Goal: Navigation & Orientation: Find specific page/section

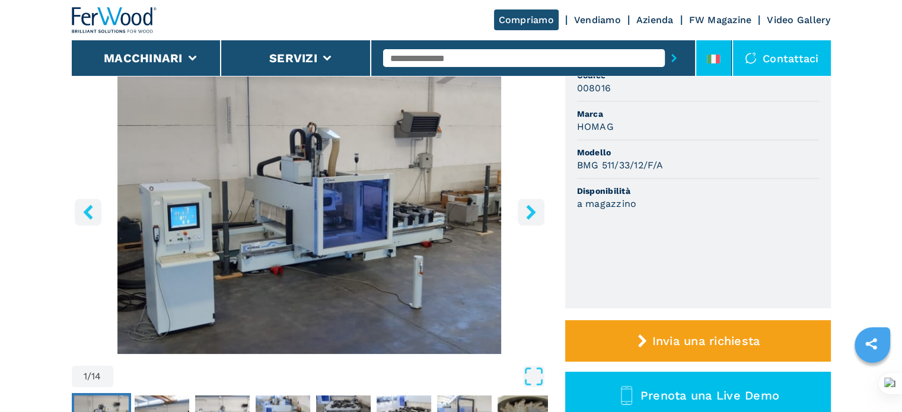
click at [710, 53] on li at bounding box center [714, 58] width 36 height 36
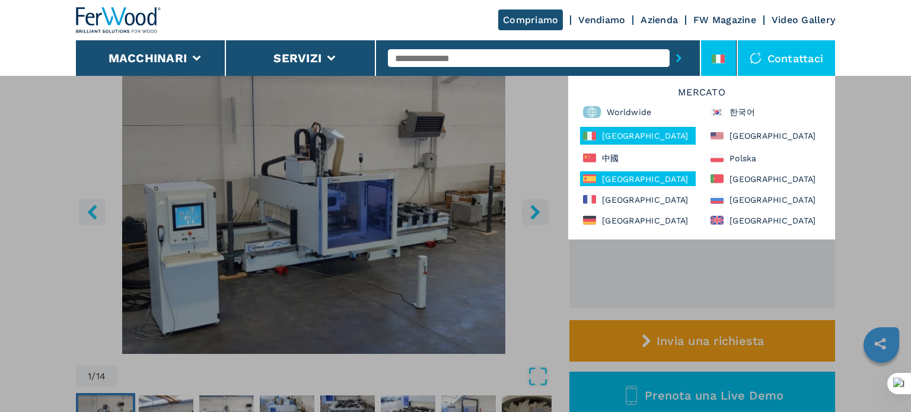
click at [610, 177] on div "[GEOGRAPHIC_DATA]" at bounding box center [638, 178] width 116 height 15
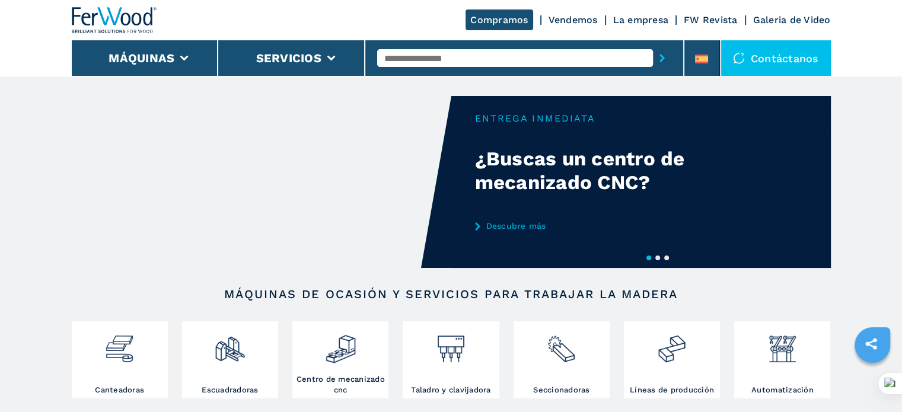
click at [658, 260] on button "2" at bounding box center [657, 258] width 5 height 5
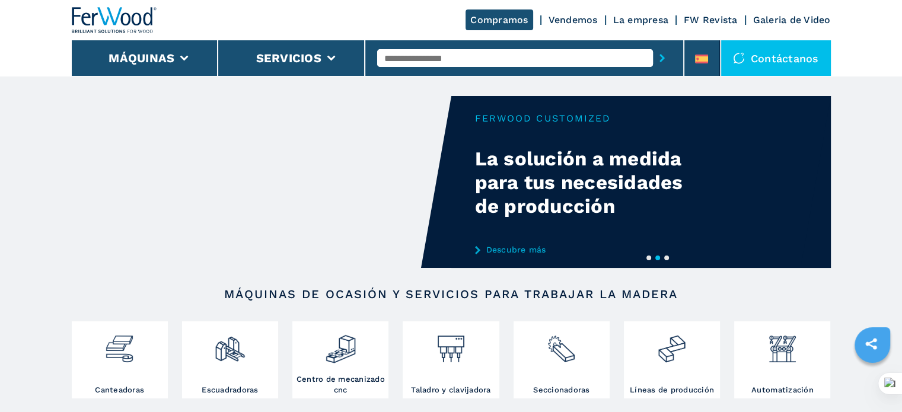
click at [667, 259] on button "3" at bounding box center [666, 258] width 5 height 5
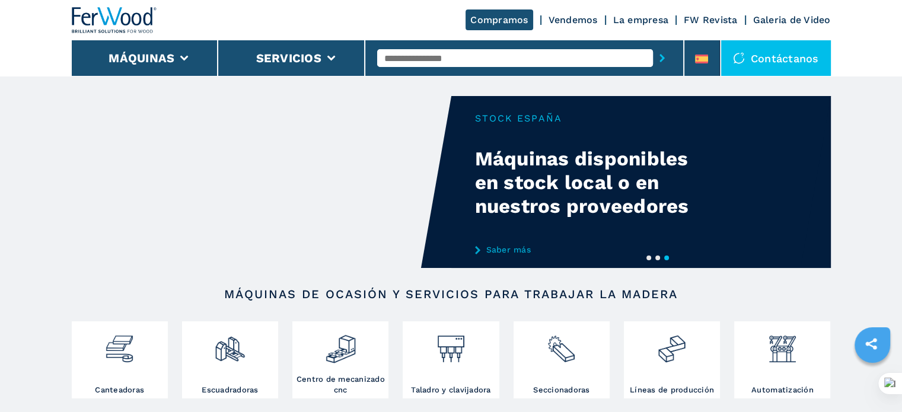
click at [263, 237] on video "Your browser does not support the video tag." at bounding box center [262, 182] width 380 height 172
click at [518, 250] on link "Saber más" at bounding box center [591, 249] width 232 height 9
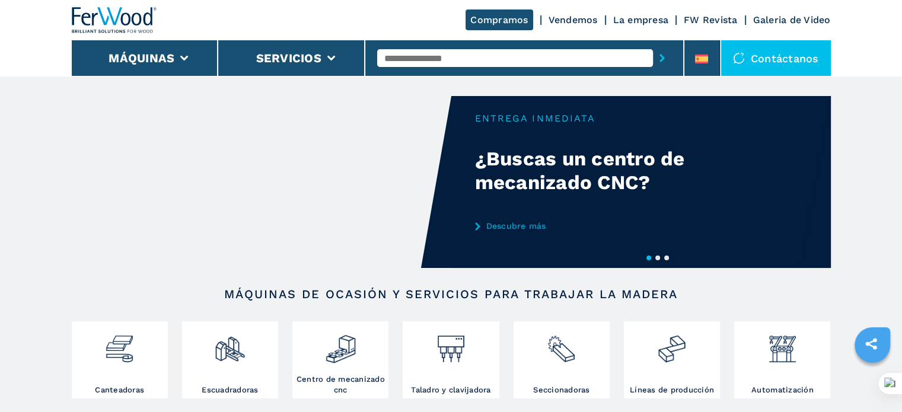
click at [633, 17] on link "La empresa" at bounding box center [641, 19] width 56 height 11
click at [639, 17] on link "La empresa" at bounding box center [641, 19] width 56 height 11
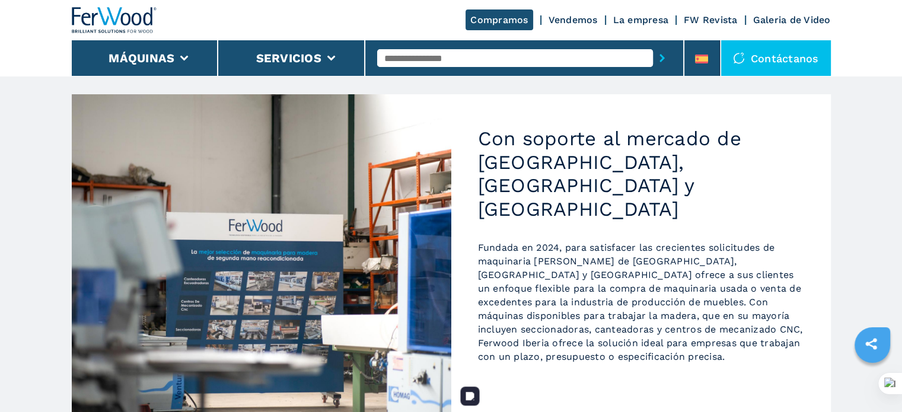
scroll to position [119, 0]
